Goal: Transaction & Acquisition: Book appointment/travel/reservation

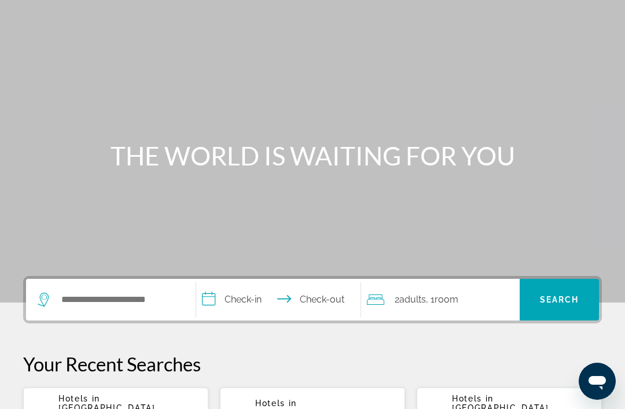
scroll to position [85, 0]
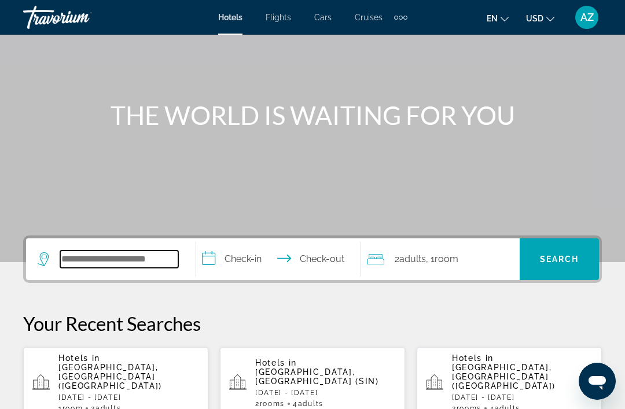
click at [153, 265] on input "Search hotel destination" at bounding box center [119, 259] width 118 height 17
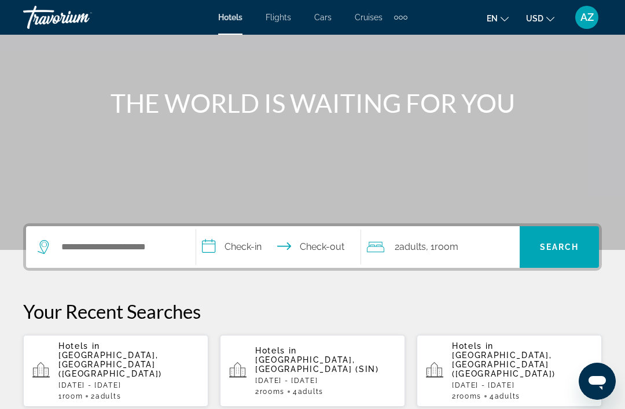
scroll to position [98, 0]
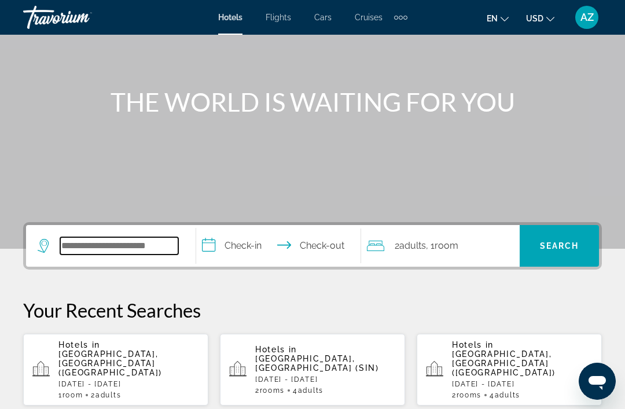
click at [156, 255] on input "Search hotel destination" at bounding box center [119, 245] width 118 height 17
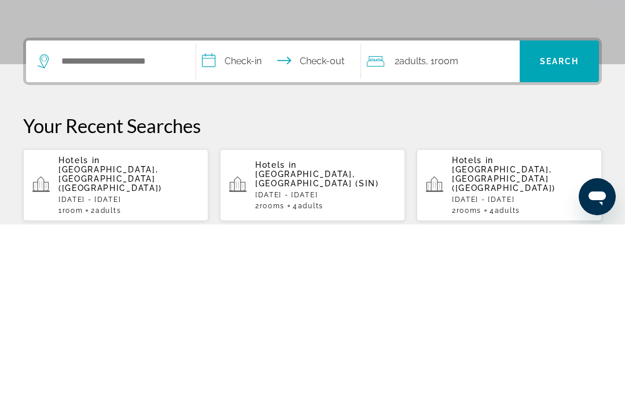
click at [162, 350] on span "[GEOGRAPHIC_DATA], [GEOGRAPHIC_DATA] ([GEOGRAPHIC_DATA])" at bounding box center [110, 364] width 104 height 28
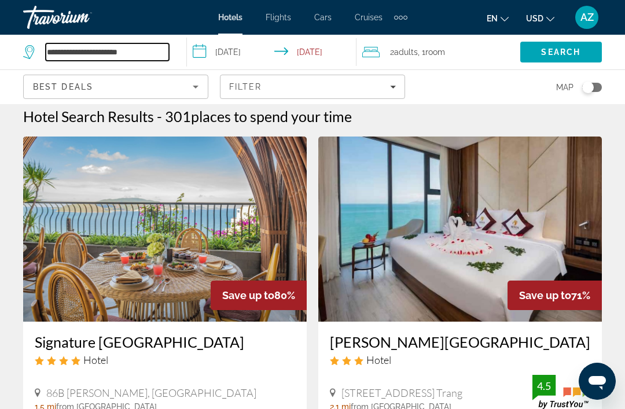
click at [140, 60] on input "**********" at bounding box center [107, 51] width 123 height 17
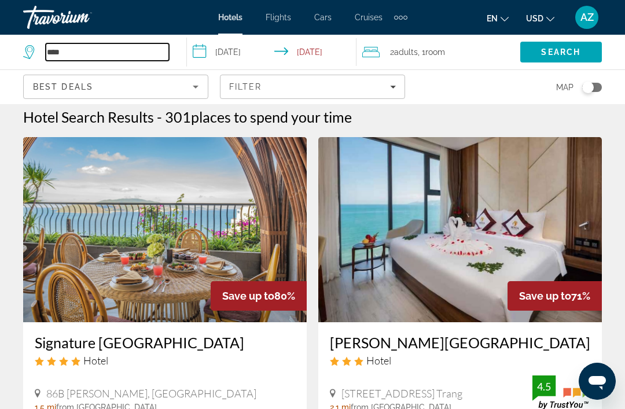
type input "***"
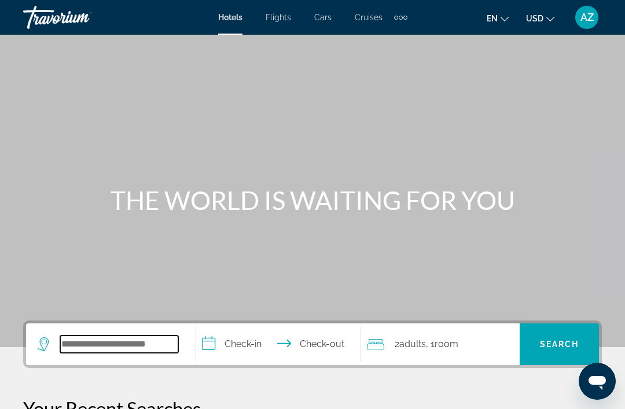
click at [120, 338] on input "Search hotel destination" at bounding box center [119, 344] width 118 height 17
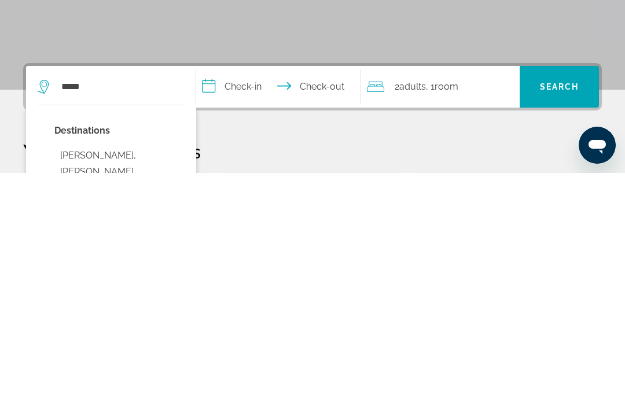
click at [142, 381] on button "Phu Quoc, Phu Quoc Island, Vietnam (PQC)" at bounding box center [119, 416] width 130 height 71
type input "**********"
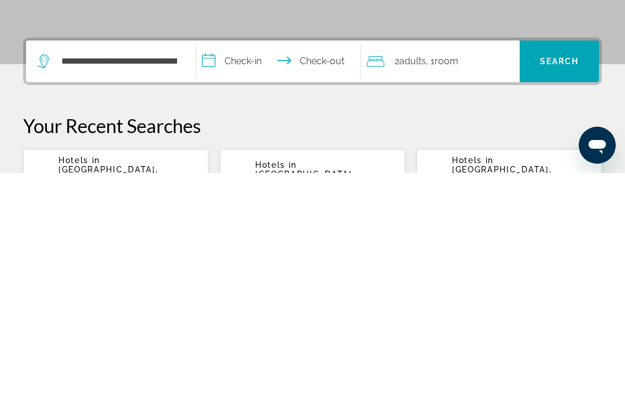
click at [250, 277] on input "**********" at bounding box center [280, 299] width 169 height 45
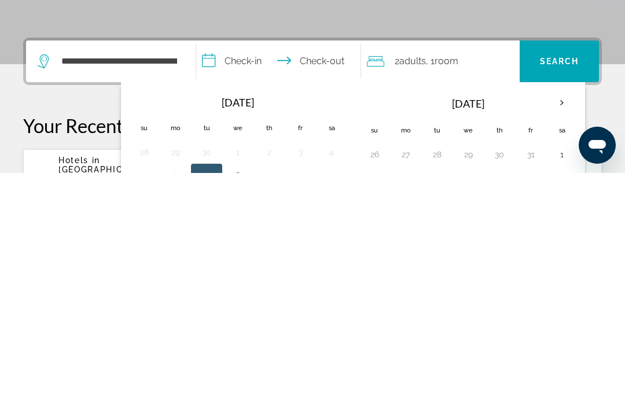
scroll to position [283, 0]
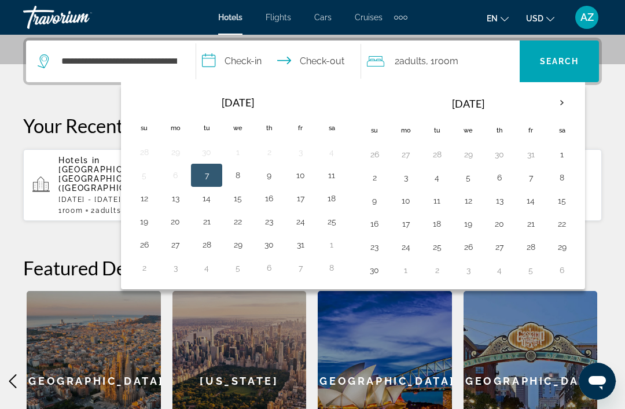
click at [366, 204] on button "9" at bounding box center [374, 201] width 19 height 16
click at [377, 228] on button "16" at bounding box center [374, 224] width 19 height 16
type input "**********"
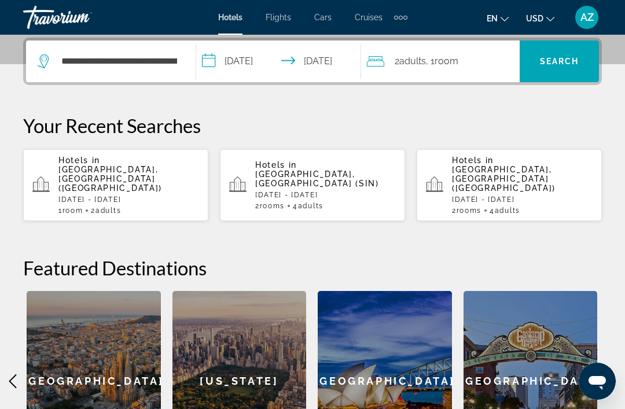
click at [459, 60] on span "Room" at bounding box center [447, 61] width 24 height 11
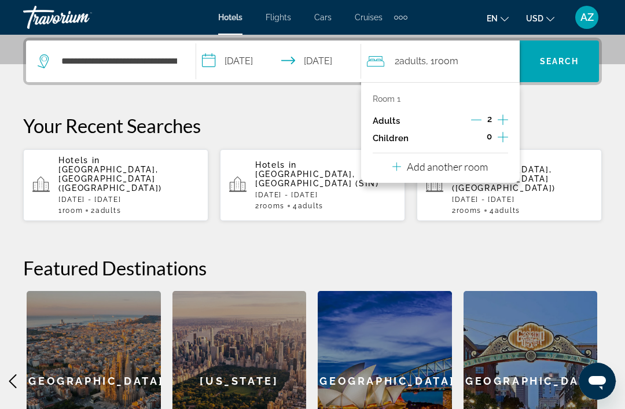
click at [474, 118] on icon "Decrement adults" at bounding box center [476, 120] width 10 height 10
click at [572, 61] on span "Search" at bounding box center [559, 61] width 39 height 9
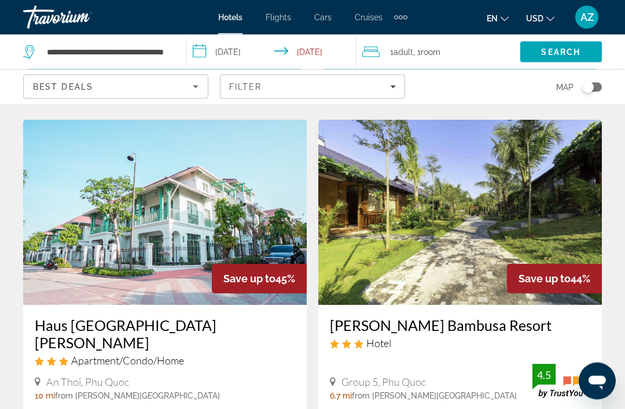
scroll to position [1324, 0]
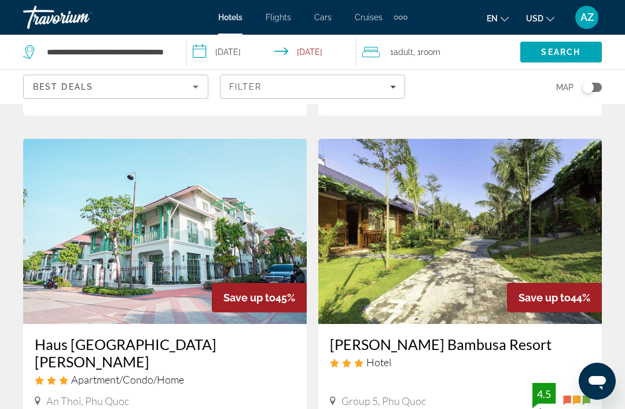
click at [195, 93] on icon "Sort by" at bounding box center [196, 87] width 14 height 14
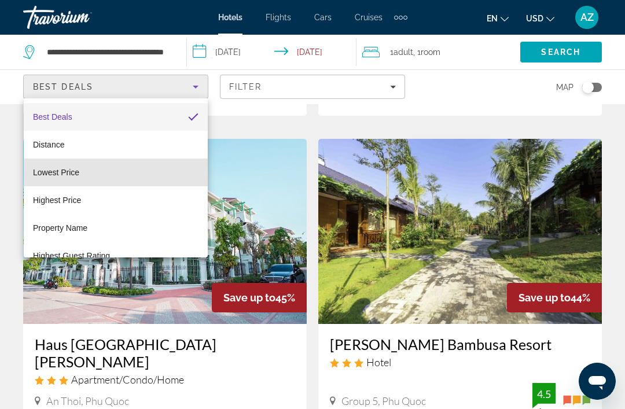
click at [148, 174] on mat-option "Lowest Price" at bounding box center [116, 173] width 184 height 28
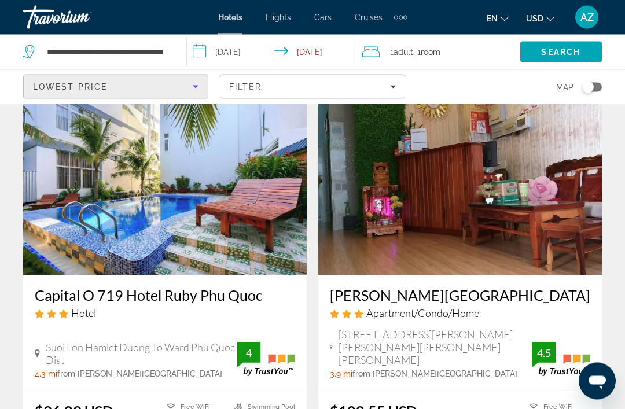
scroll to position [1343, 0]
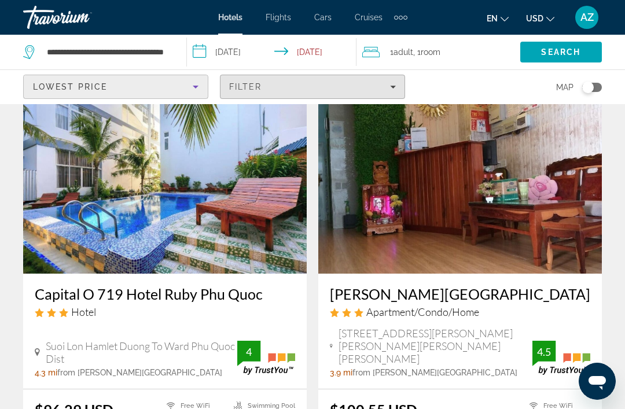
click at [367, 80] on span "Filters" at bounding box center [313, 87] width 184 height 28
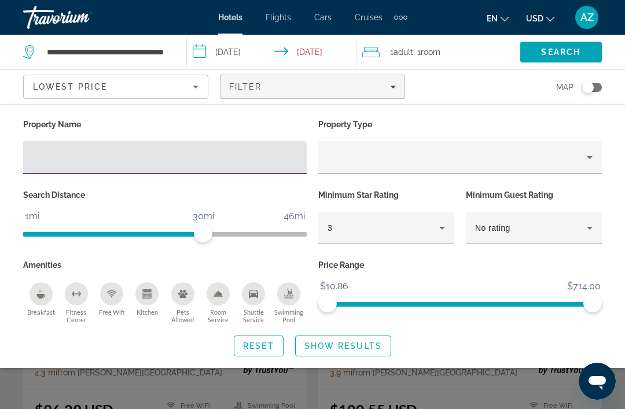
click at [392, 216] on div "3" at bounding box center [387, 228] width 118 height 32
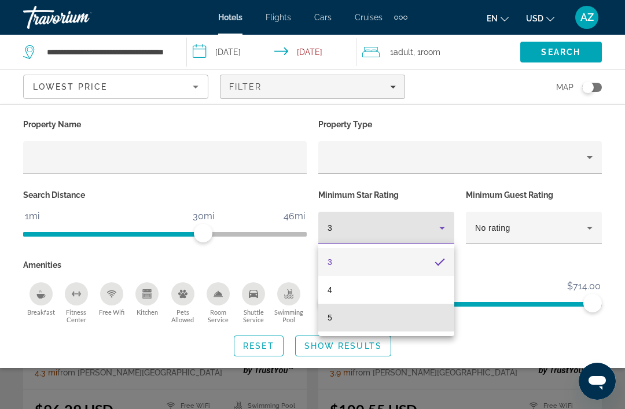
click at [383, 318] on mat-option "5" at bounding box center [386, 318] width 136 height 28
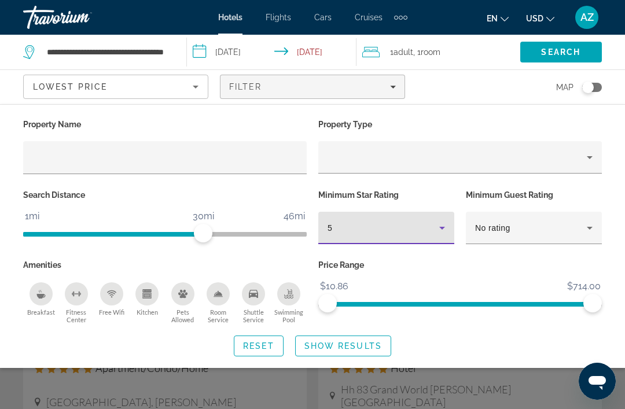
click at [376, 344] on span "Show Results" at bounding box center [344, 346] width 78 height 9
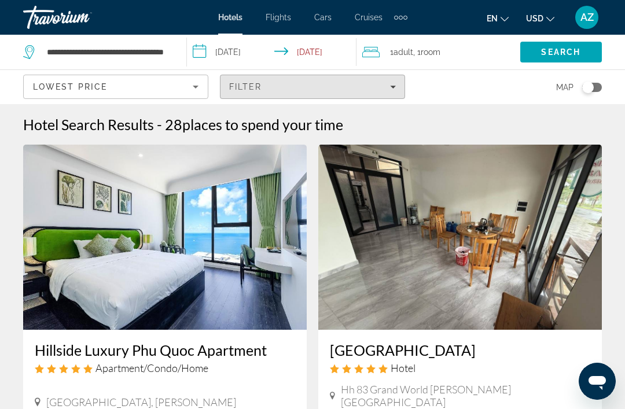
click at [379, 88] on div "Filter" at bounding box center [312, 86] width 167 height 9
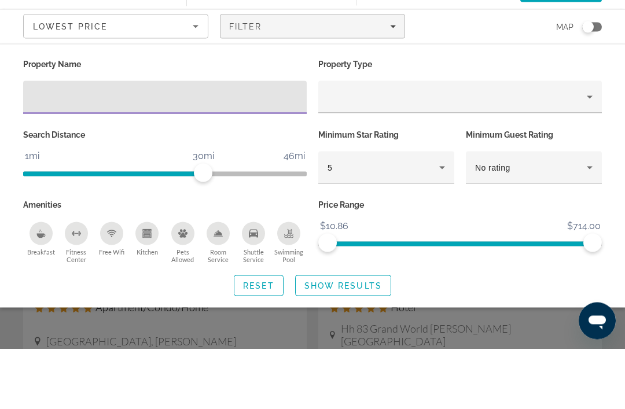
click at [242, 151] on input "Hotel Filters" at bounding box center [164, 158] width 265 height 14
type input "*"
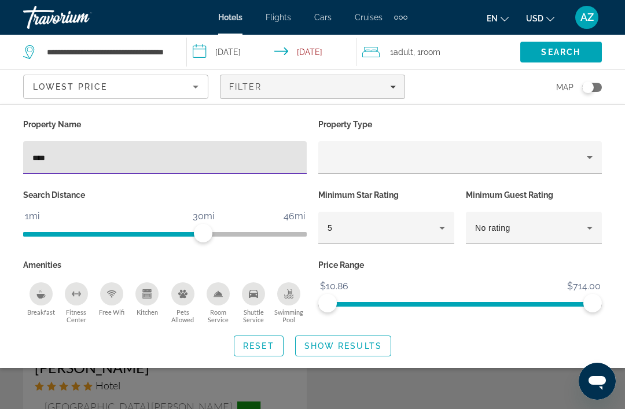
type input "*****"
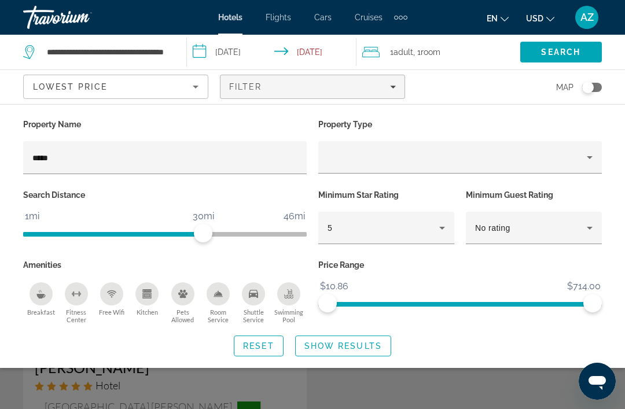
click at [368, 348] on span "Show Results" at bounding box center [344, 346] width 78 height 9
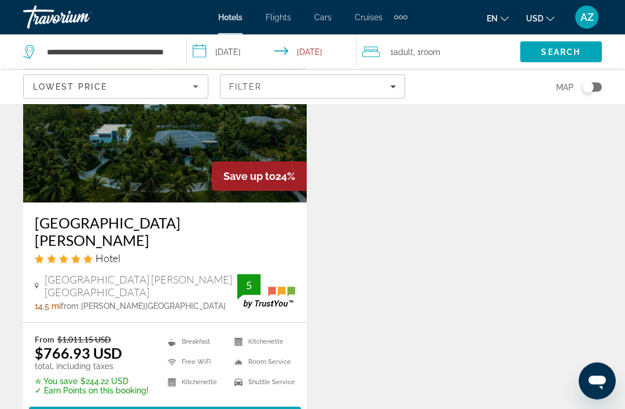
scroll to position [129, 0]
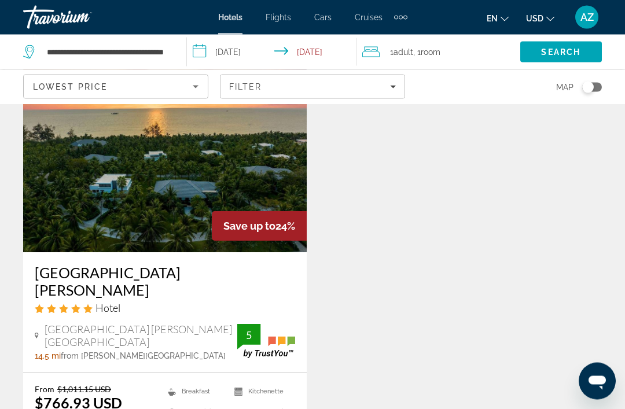
click at [155, 203] on img "Main content" at bounding box center [165, 160] width 284 height 185
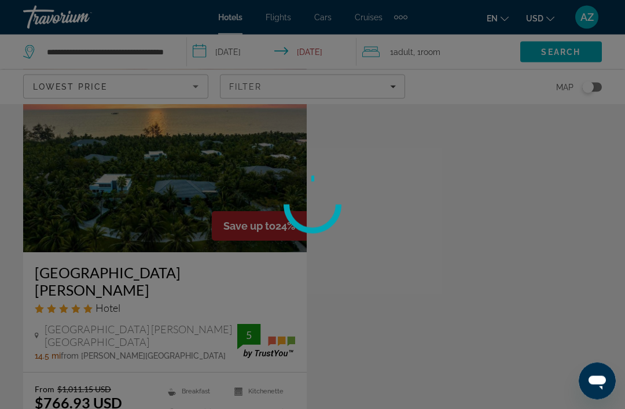
scroll to position [78, 0]
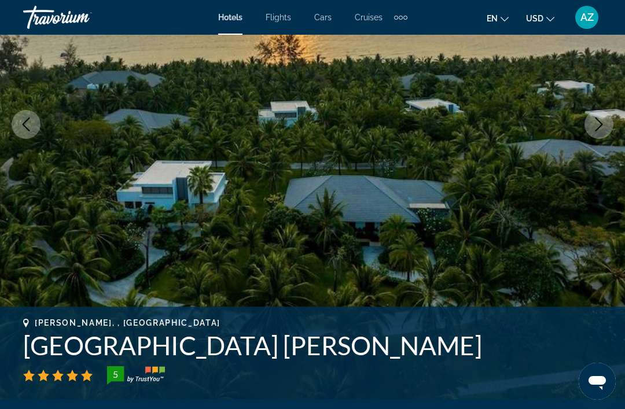
scroll to position [185, 0]
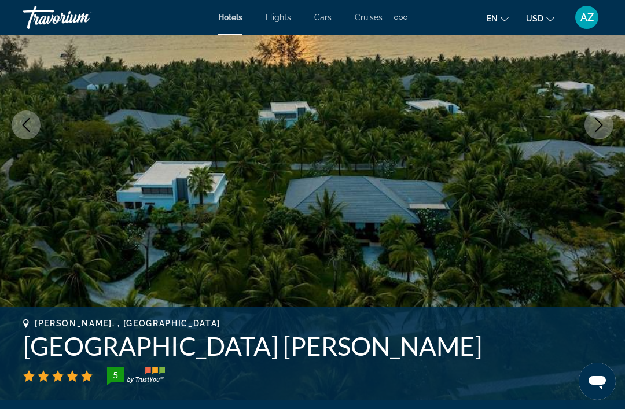
click at [599, 132] on button "Next image" at bounding box center [599, 125] width 29 height 29
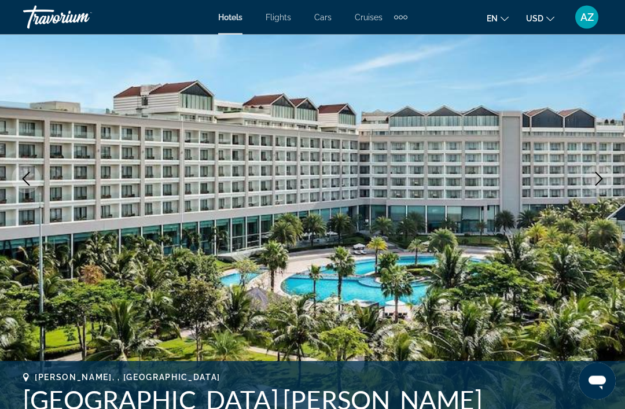
scroll to position [131, 0]
click at [603, 177] on icon "Next image" at bounding box center [599, 179] width 14 height 14
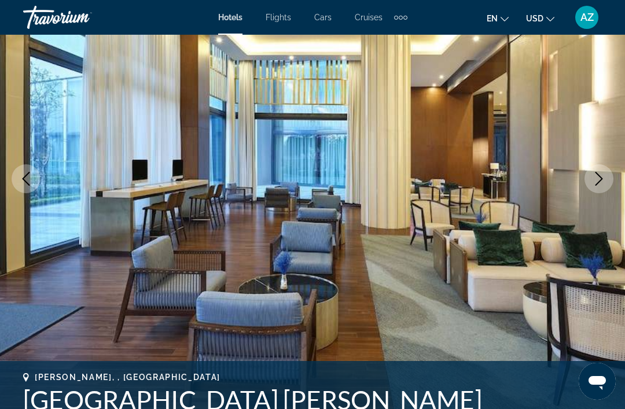
click at [600, 185] on icon "Next image" at bounding box center [599, 179] width 14 height 14
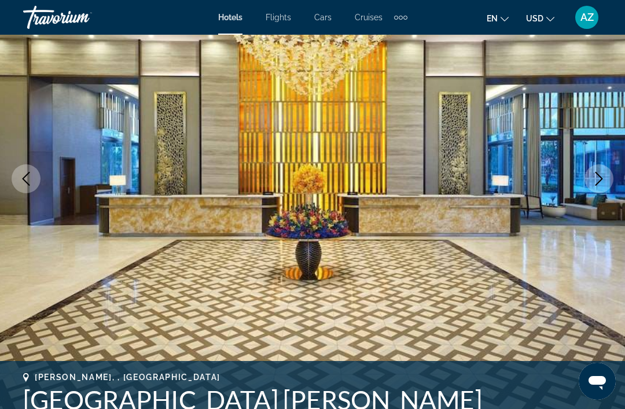
click at [600, 177] on icon "Next image" at bounding box center [600, 179] width 8 height 14
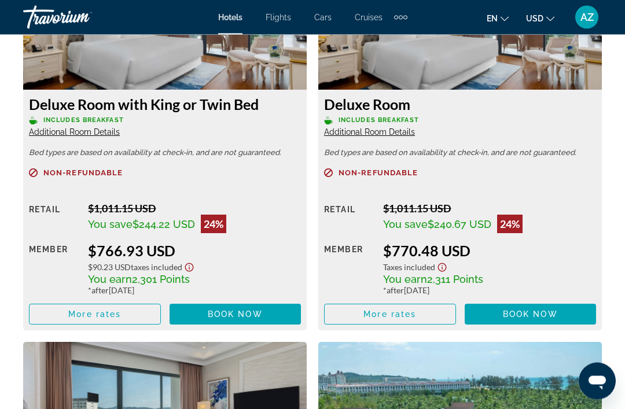
scroll to position [1897, 0]
click at [141, 321] on span "Main content" at bounding box center [95, 314] width 131 height 28
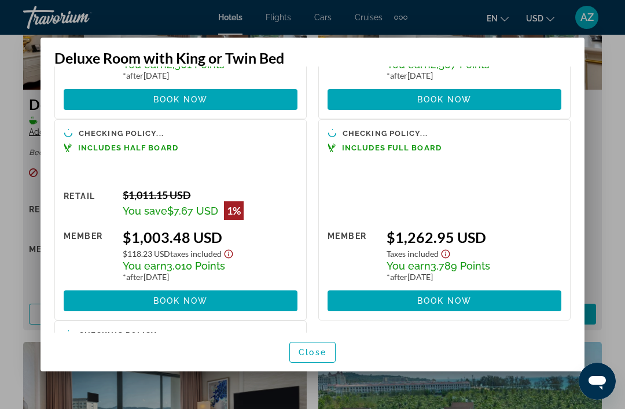
scroll to position [161, 0]
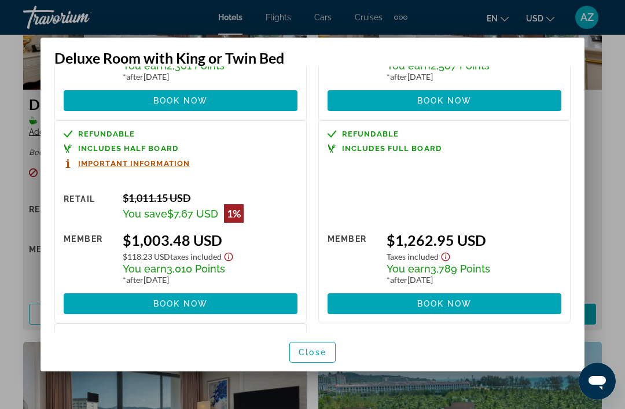
click at [598, 142] on div at bounding box center [312, 204] width 625 height 409
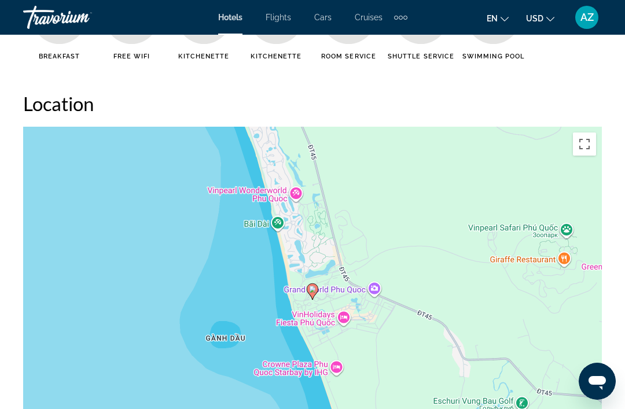
scroll to position [1220, 0]
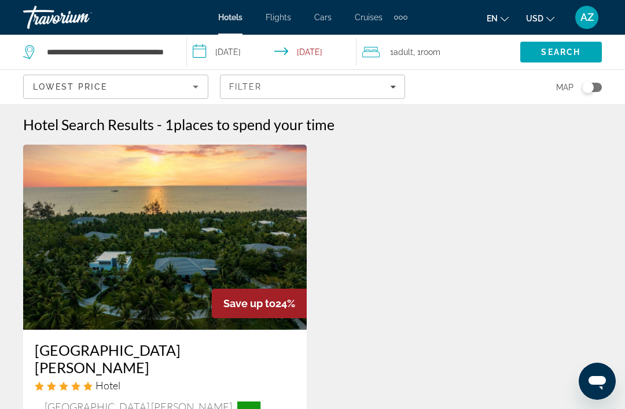
click at [311, 82] on div "Filter" at bounding box center [312, 86] width 167 height 9
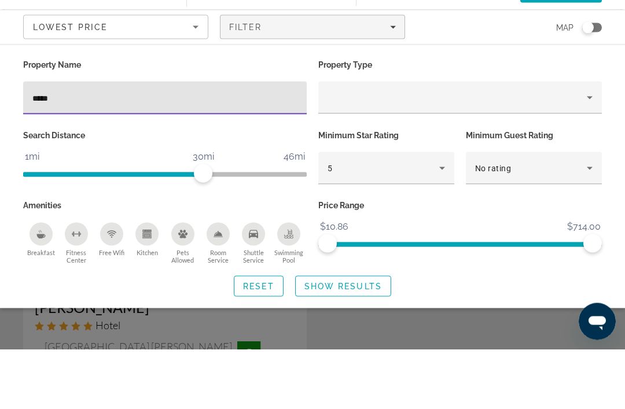
click at [226, 151] on input "*****" at bounding box center [164, 158] width 265 height 14
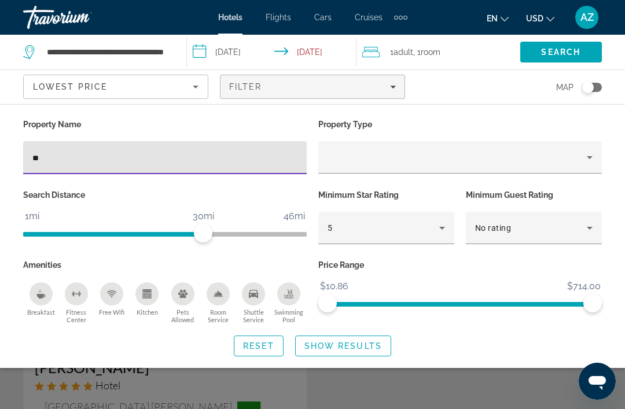
type input "*"
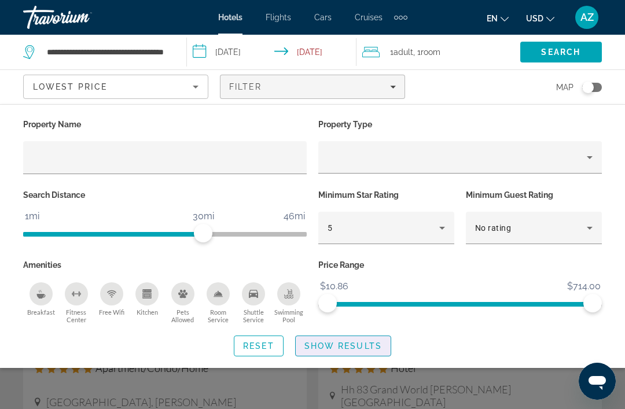
click at [378, 342] on span "Show Results" at bounding box center [344, 346] width 78 height 9
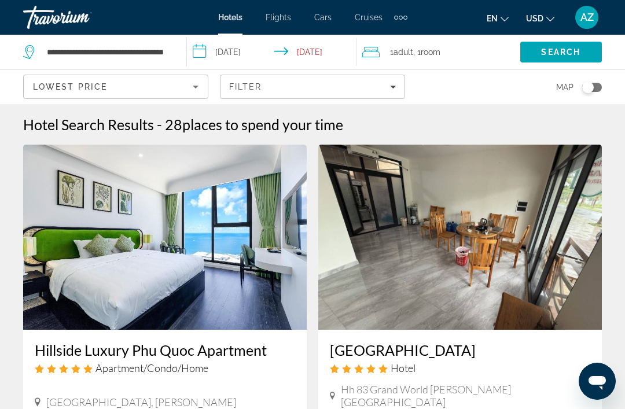
click at [184, 91] on div "Lowest Price" at bounding box center [113, 87] width 160 height 14
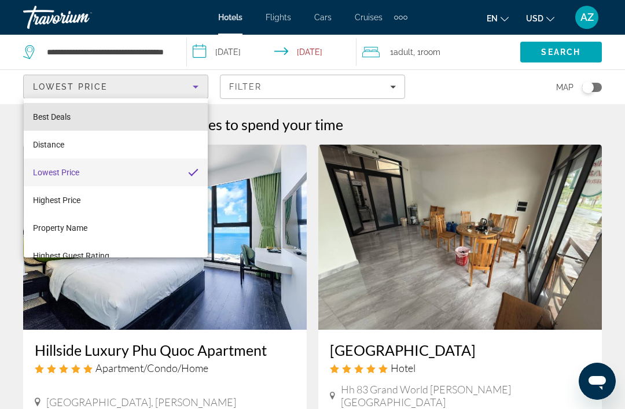
click at [159, 112] on mat-option "Best Deals" at bounding box center [116, 117] width 184 height 28
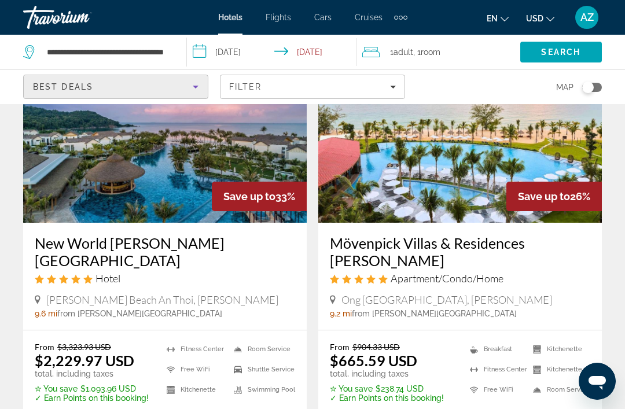
scroll to position [112, 0]
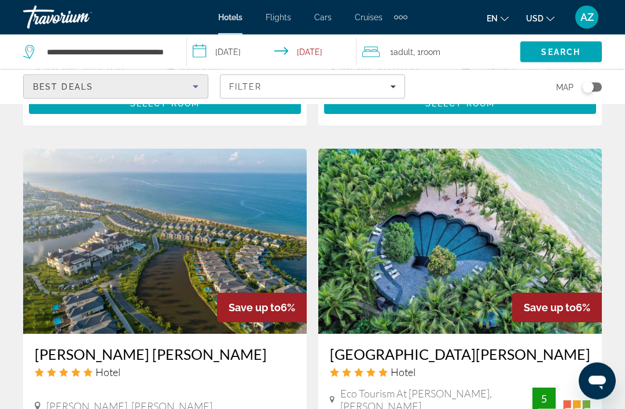
click at [166, 92] on div "Best Deals" at bounding box center [113, 87] width 160 height 14
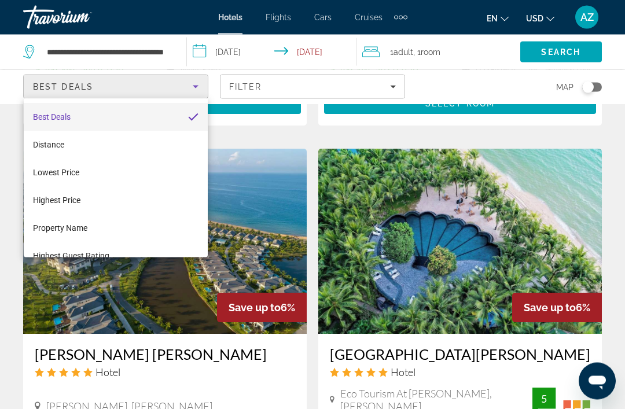
scroll to position [2242, 0]
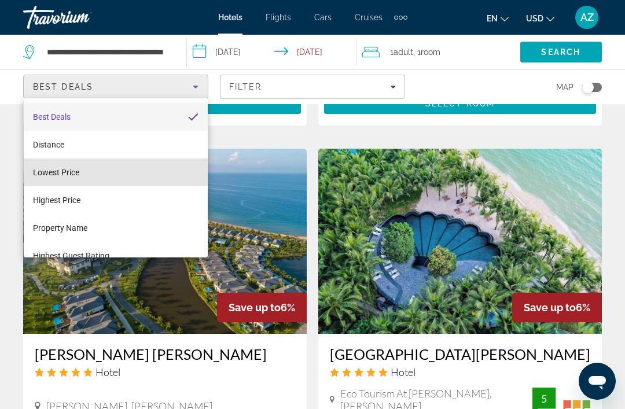
click at [155, 182] on mat-option "Lowest Price" at bounding box center [116, 173] width 184 height 28
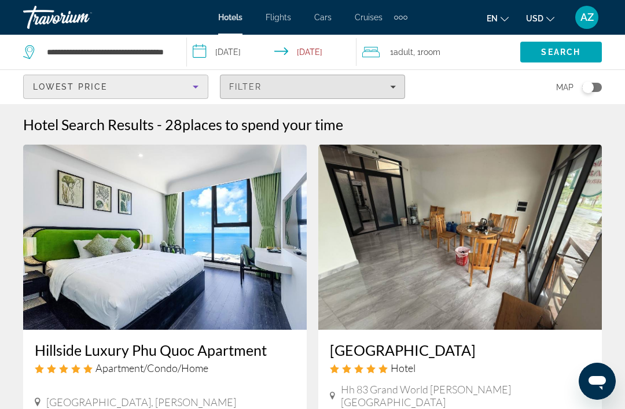
click at [358, 81] on span "Filters" at bounding box center [313, 87] width 184 height 28
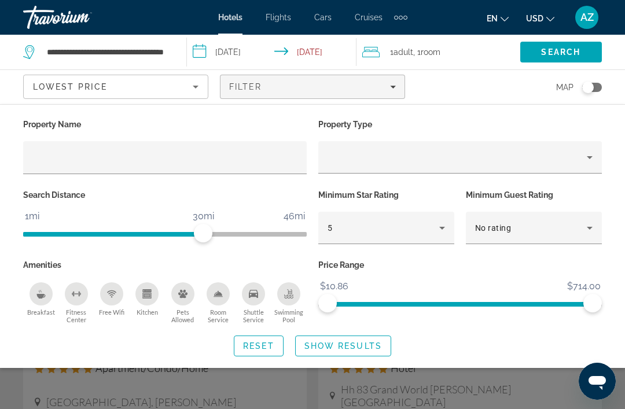
click at [364, 336] on span "Search widget" at bounding box center [343, 346] width 95 height 28
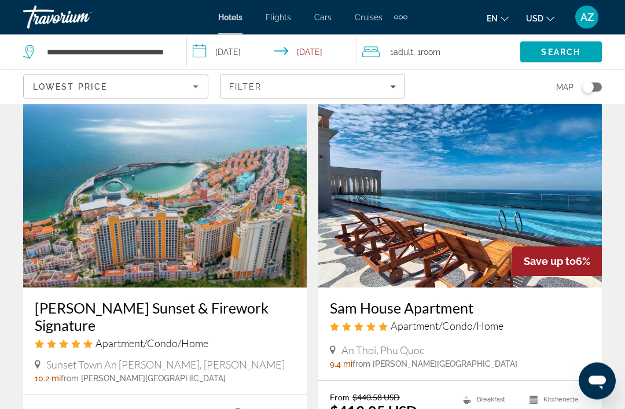
scroll to position [459, 0]
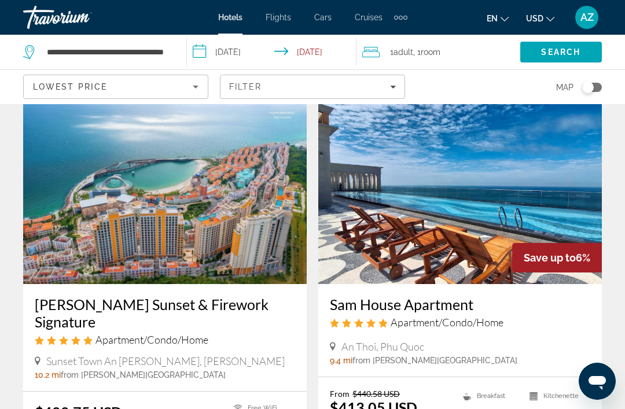
click at [372, 79] on span "Filters" at bounding box center [313, 87] width 184 height 28
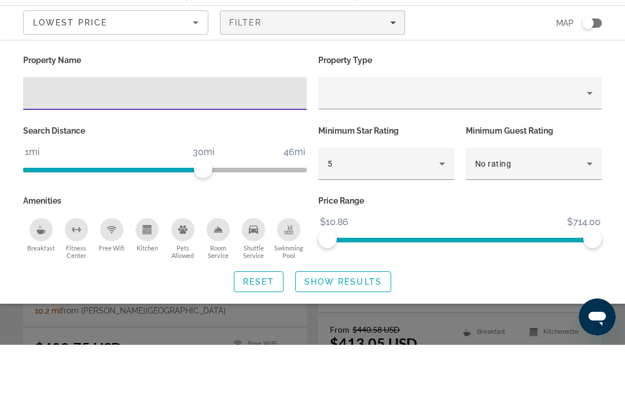
click at [435, 221] on div "5" at bounding box center [384, 228] width 112 height 14
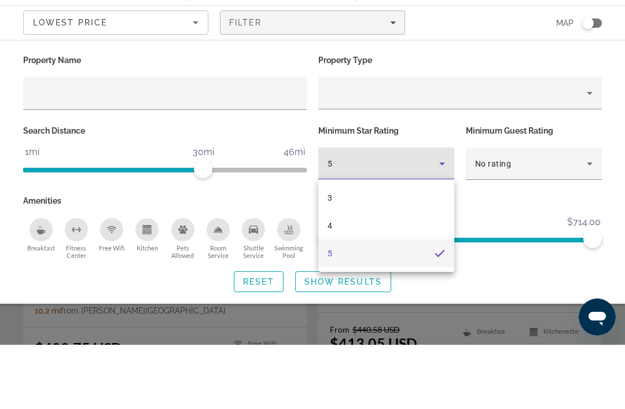
scroll to position [523, 0]
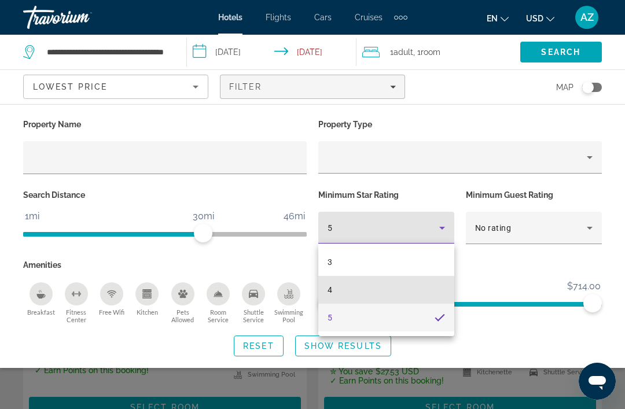
click at [397, 288] on mat-option "4" at bounding box center [386, 290] width 136 height 28
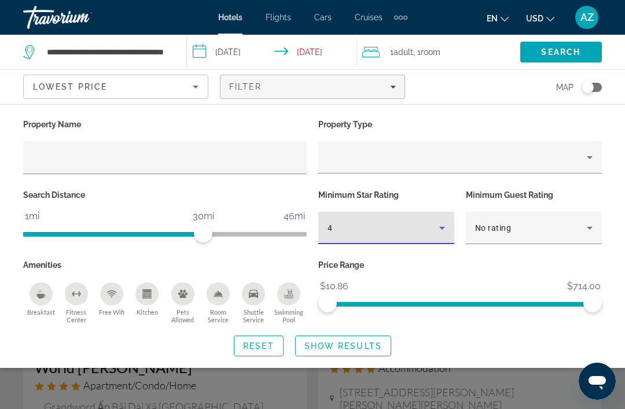
click at [389, 344] on span "Search widget" at bounding box center [343, 346] width 95 height 28
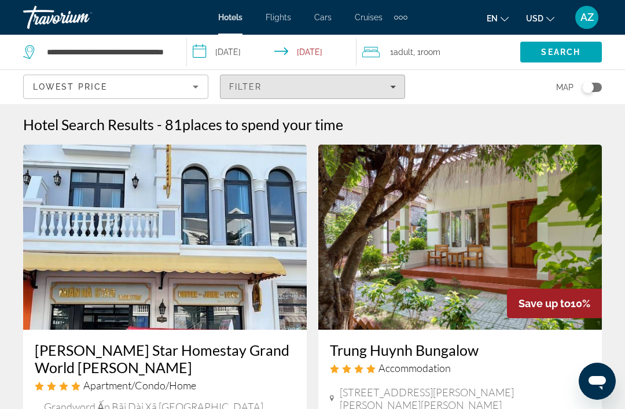
click at [325, 86] on div "Filter" at bounding box center [312, 86] width 167 height 9
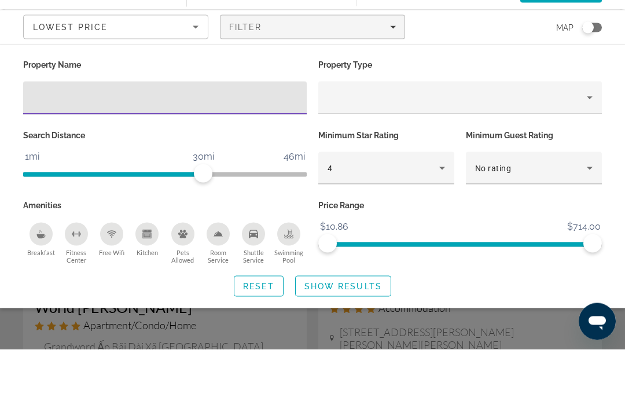
click at [439, 221] on icon "Hotel Filters" at bounding box center [442, 228] width 14 height 14
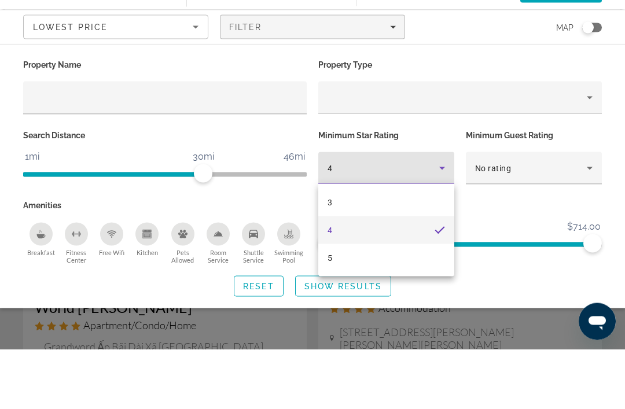
scroll to position [60, 0]
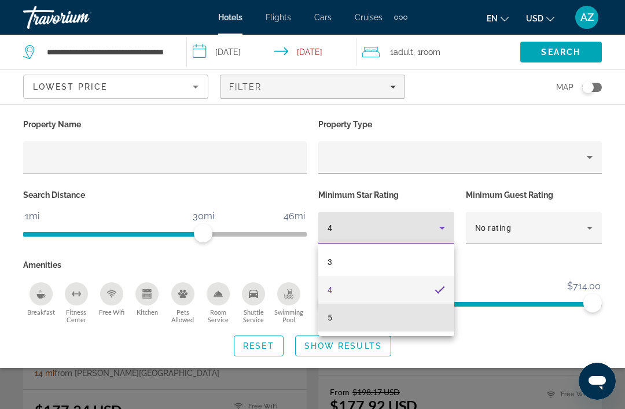
click at [377, 325] on mat-option "5" at bounding box center [386, 318] width 136 height 28
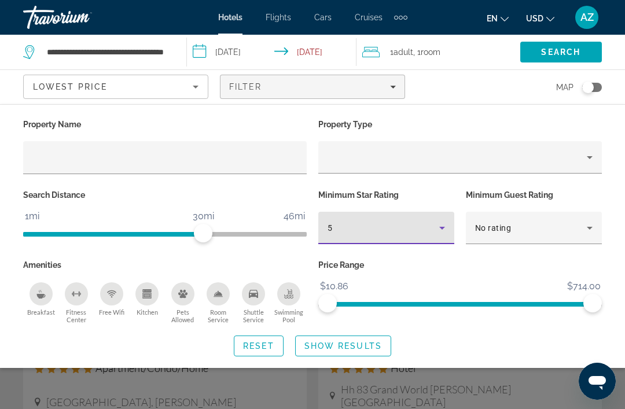
click at [368, 342] on span "Show Results" at bounding box center [344, 346] width 78 height 9
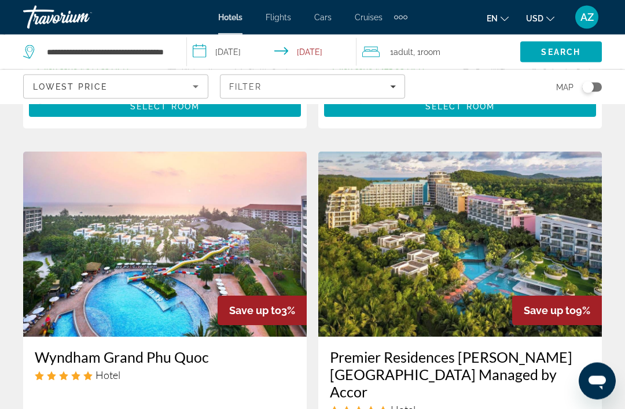
scroll to position [1707, 0]
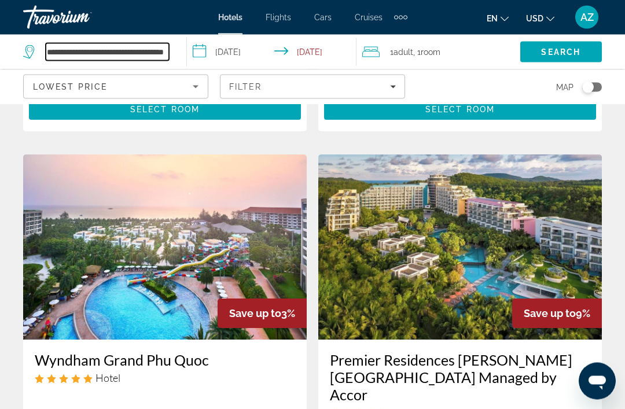
click at [155, 58] on input "**********" at bounding box center [107, 51] width 123 height 17
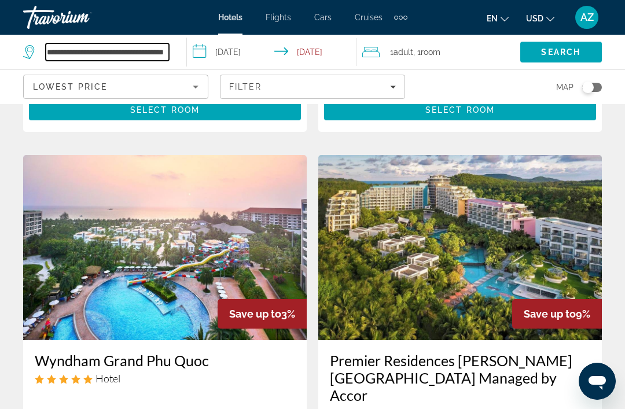
click at [156, 59] on input "**********" at bounding box center [107, 51] width 123 height 17
click at [153, 58] on input "**********" at bounding box center [107, 51] width 123 height 17
click at [153, 55] on input "**********" at bounding box center [107, 51] width 123 height 17
click at [162, 51] on input "**********" at bounding box center [107, 51] width 123 height 17
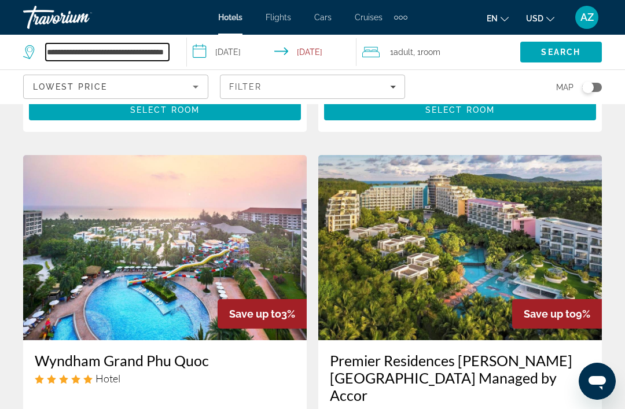
click at [146, 49] on input "**********" at bounding box center [107, 51] width 123 height 17
click at [141, 49] on input "**********" at bounding box center [107, 51] width 123 height 17
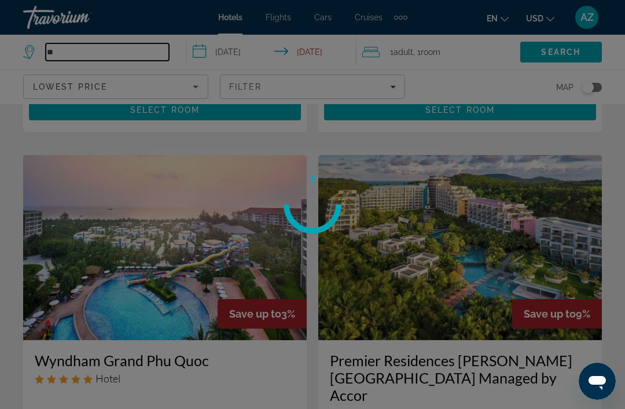
type input "*"
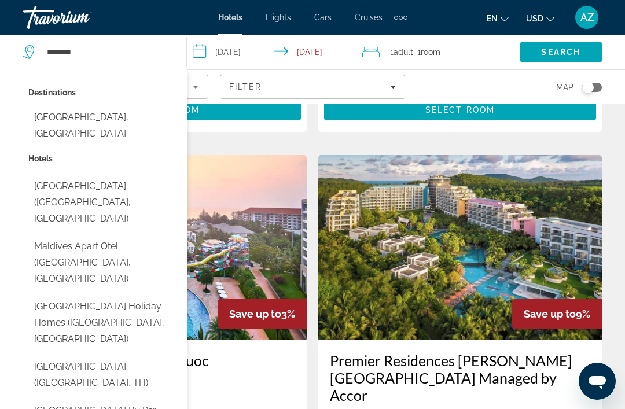
click at [146, 123] on button "Maldives, Maldives" at bounding box center [101, 126] width 147 height 38
type input "**********"
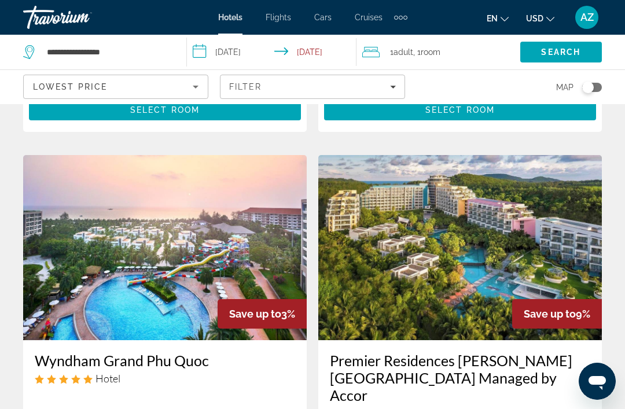
click at [230, 61] on input "**********" at bounding box center [274, 54] width 174 height 38
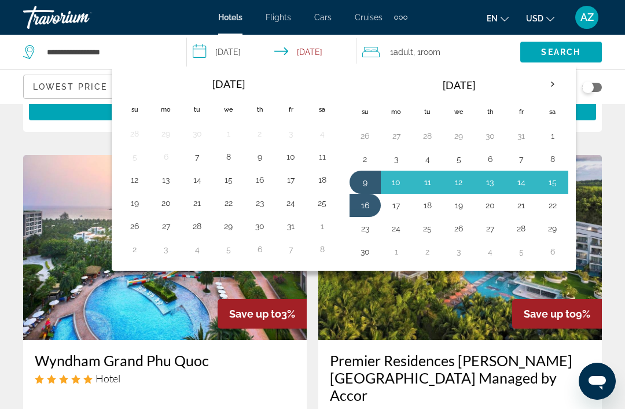
scroll to position [1707, 0]
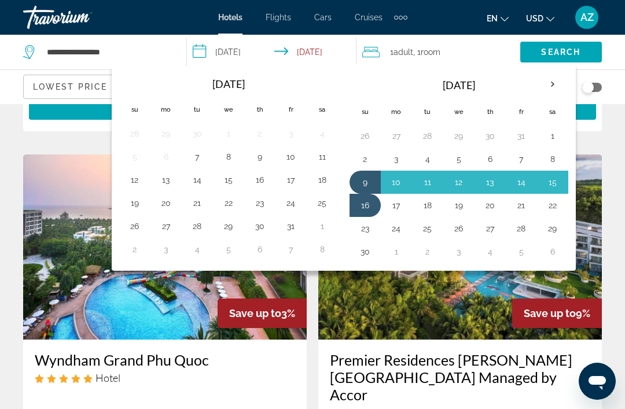
click at [560, 84] on th "Next month" at bounding box center [552, 84] width 31 height 25
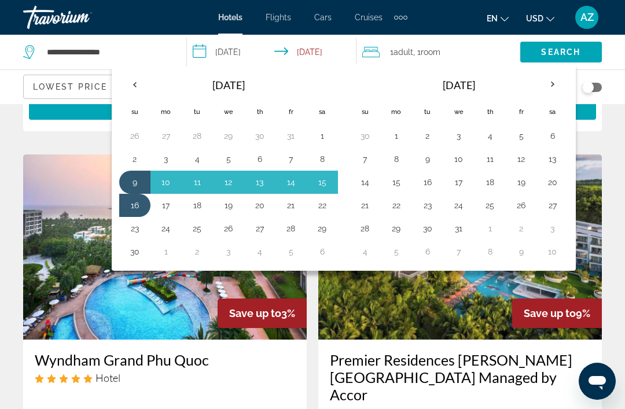
click at [551, 95] on th "Next month" at bounding box center [552, 84] width 31 height 25
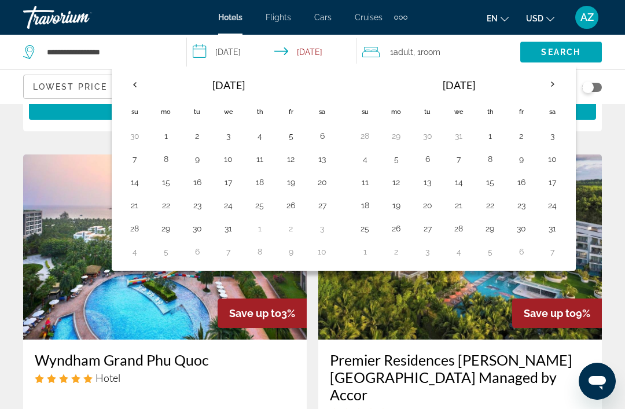
click at [369, 182] on button "11" at bounding box center [365, 182] width 19 height 16
click at [371, 210] on button "18" at bounding box center [365, 205] width 19 height 16
type input "**********"
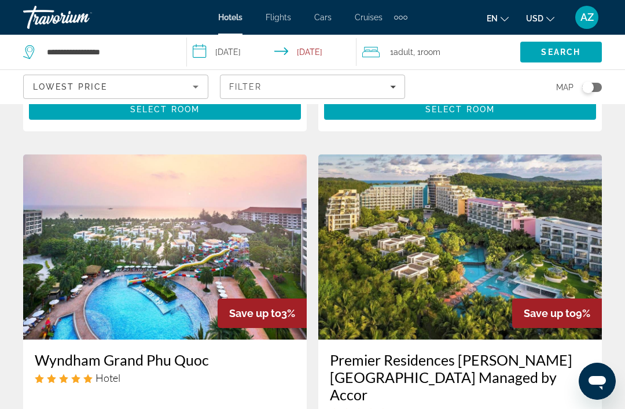
click at [544, 50] on span "Search" at bounding box center [560, 51] width 39 height 9
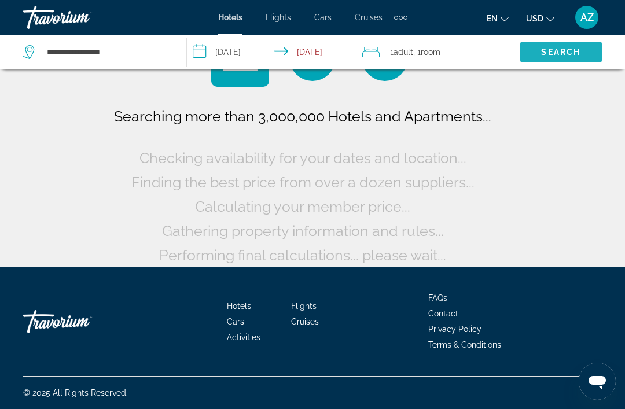
scroll to position [58, 0]
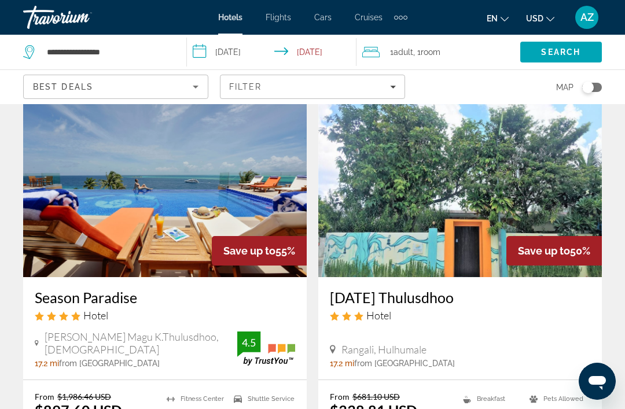
scroll to position [481, 0]
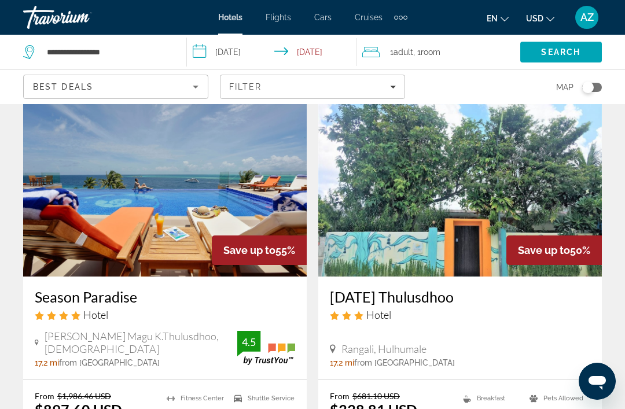
click at [256, 197] on img "Main content" at bounding box center [165, 183] width 284 height 185
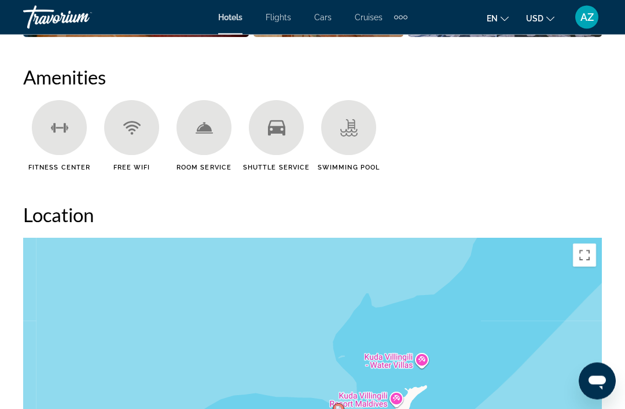
scroll to position [1179, 0]
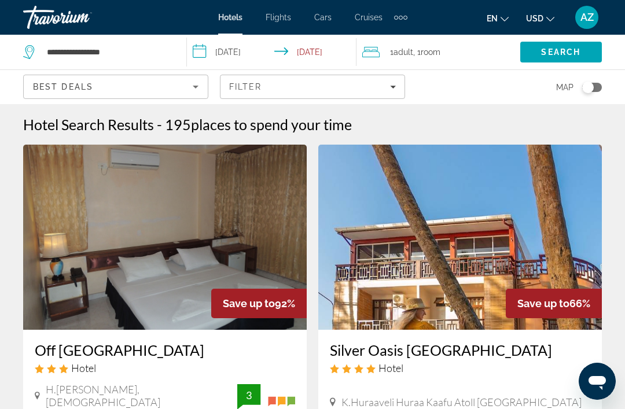
click at [169, 85] on div "Best Deals" at bounding box center [113, 87] width 160 height 14
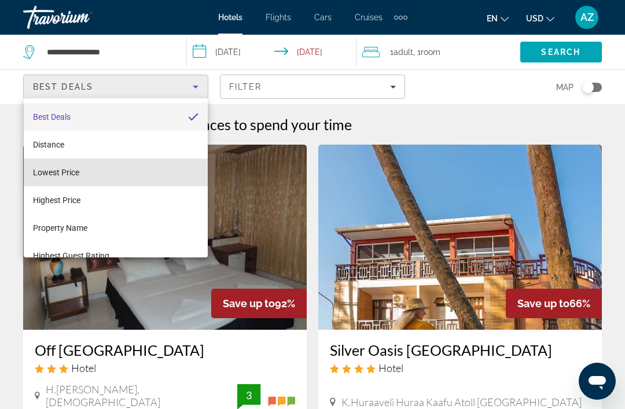
click at [126, 174] on mat-option "Lowest Price" at bounding box center [116, 173] width 184 height 28
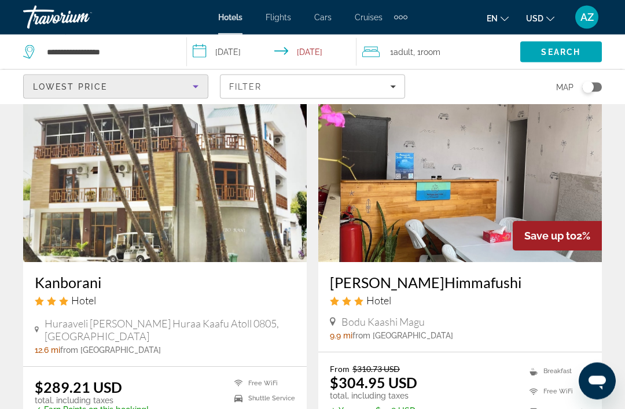
scroll to position [487, 0]
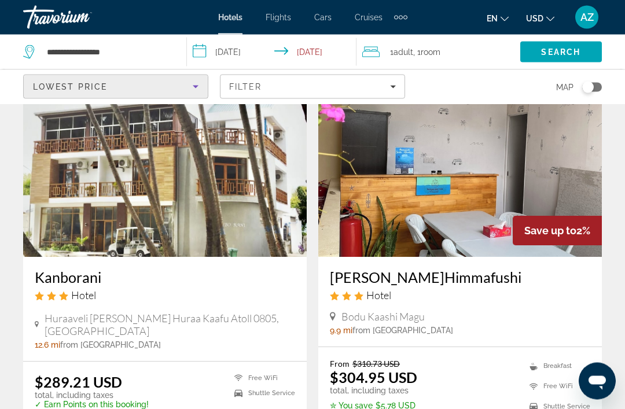
click at [285, 87] on div "Filter" at bounding box center [312, 86] width 167 height 9
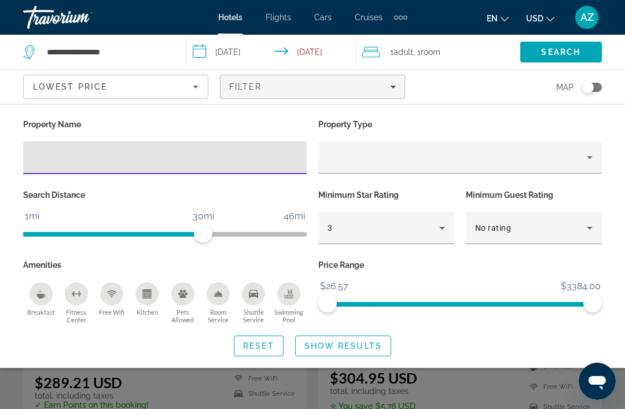
scroll to position [488, 0]
click at [426, 224] on div "3" at bounding box center [384, 228] width 112 height 14
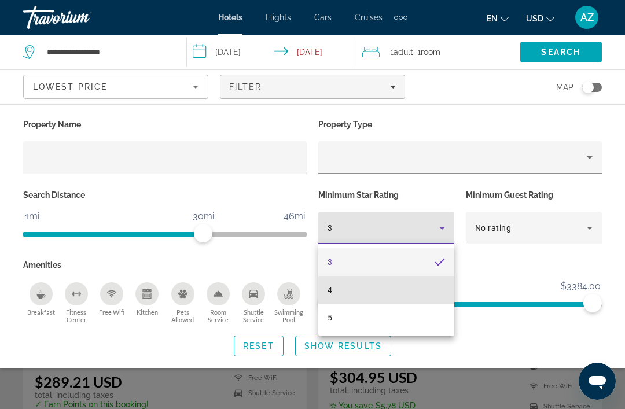
click at [404, 295] on mat-option "4" at bounding box center [386, 290] width 136 height 28
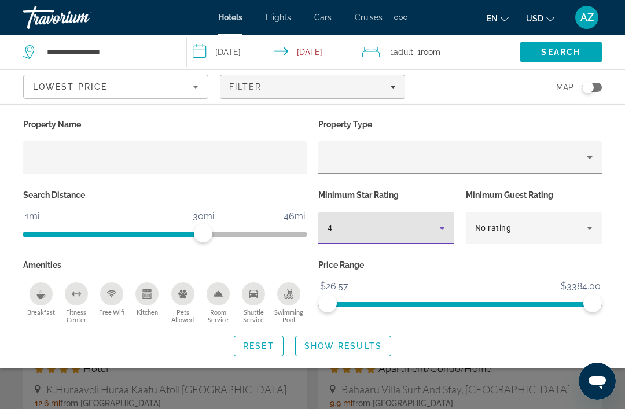
click at [375, 347] on span "Show Results" at bounding box center [344, 346] width 78 height 9
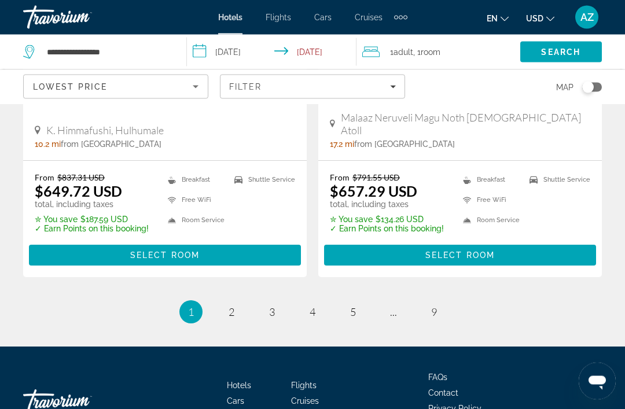
scroll to position [2356, 0]
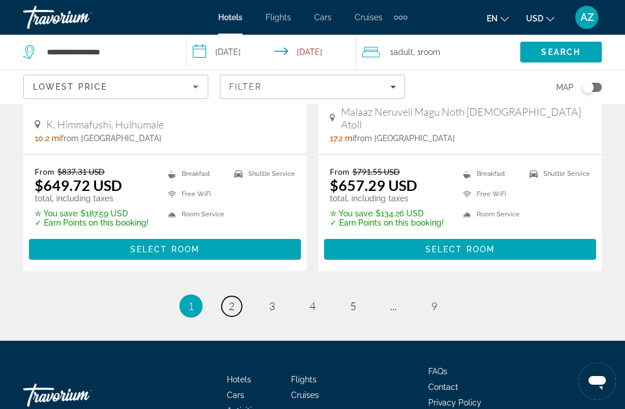
click at [233, 300] on span "2" at bounding box center [232, 306] width 6 height 13
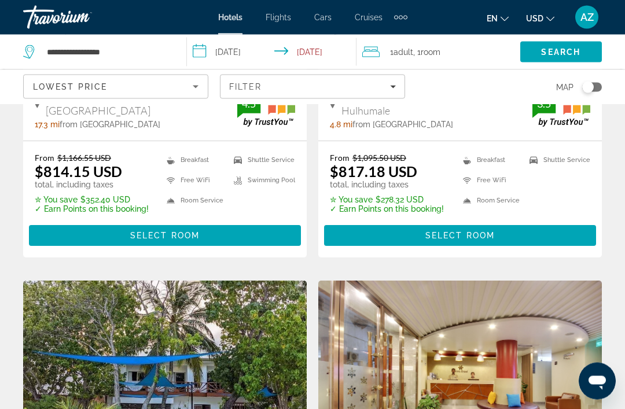
scroll to position [1149, 0]
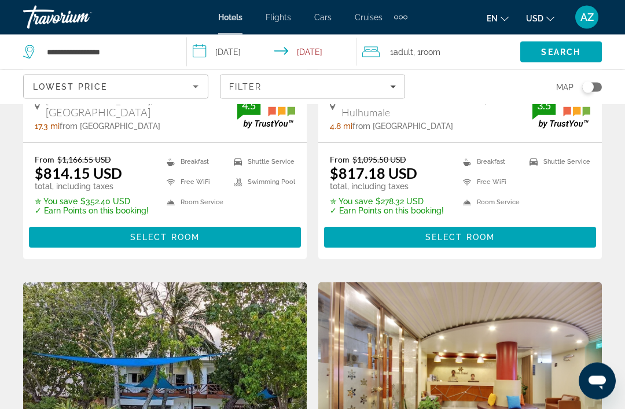
click at [286, 13] on span "Flights" at bounding box center [278, 17] width 25 height 9
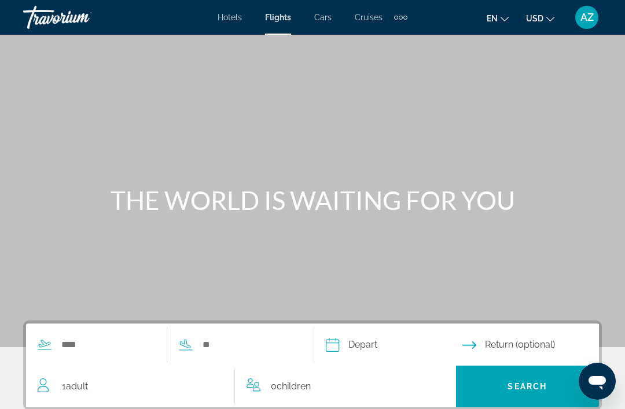
click at [328, 17] on span "Cars" at bounding box center [322, 17] width 17 height 9
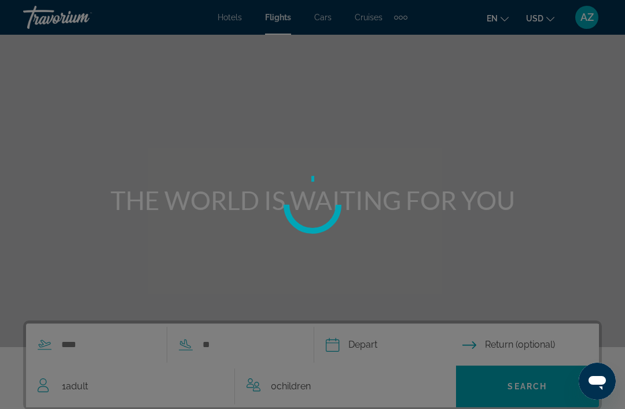
click at [410, 18] on div at bounding box center [312, 204] width 625 height 409
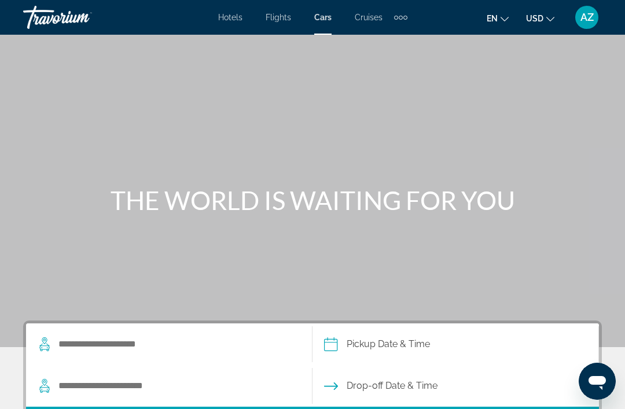
click at [405, 9] on div "Extra navigation items" at bounding box center [400, 17] width 13 height 17
click at [384, 40] on span "Activities" at bounding box center [382, 38] width 34 height 9
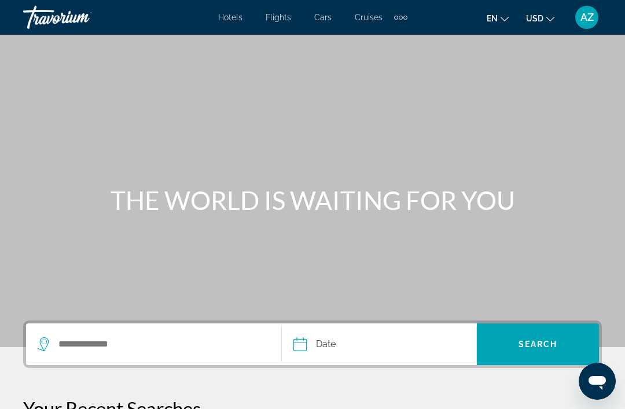
click at [542, 11] on button "USD USD ($) MXN (Mex$) CAD (Can$) GBP (£) EUR (€) AUD (A$) NZD (NZ$) CNY (CN¥)" at bounding box center [540, 18] width 28 height 17
